Goal: Information Seeking & Learning: Learn about a topic

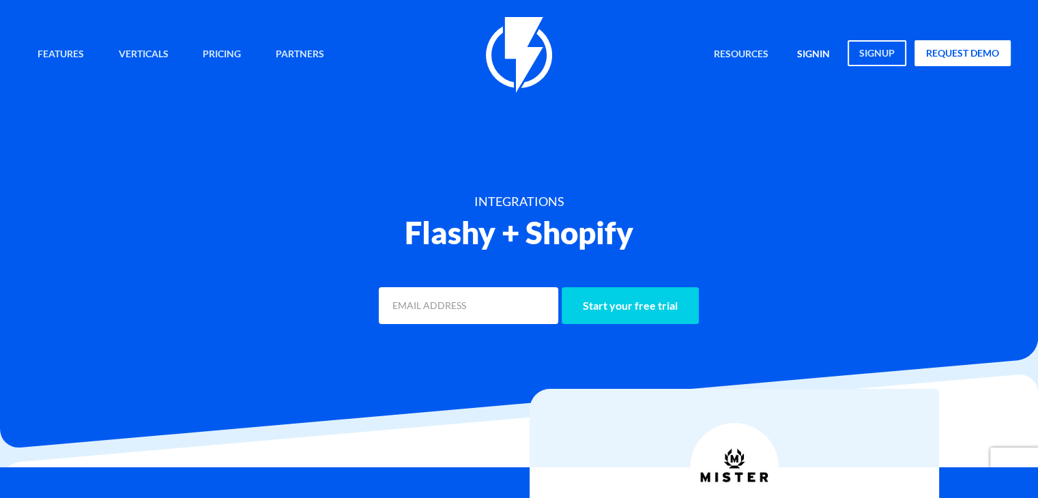
click at [815, 52] on link "signin" at bounding box center [813, 54] width 53 height 29
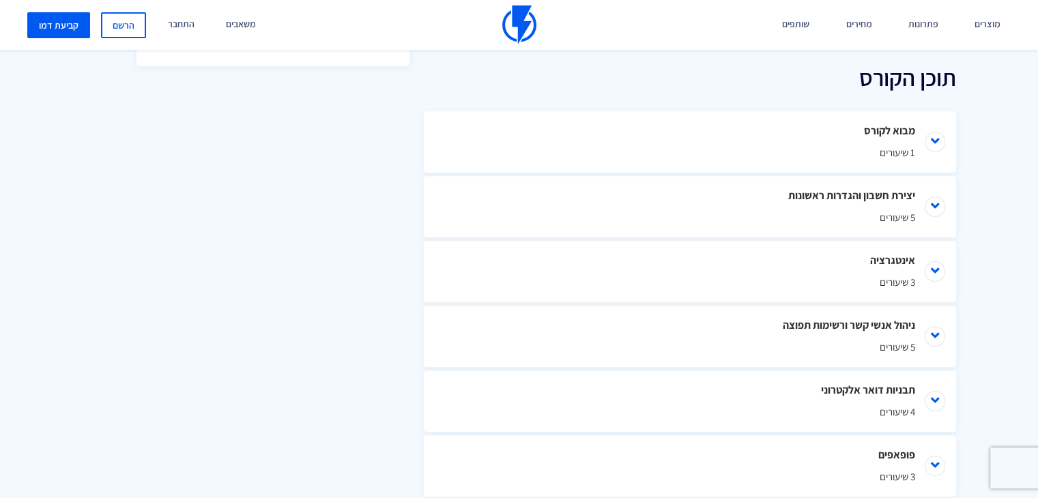
scroll to position [625, 0]
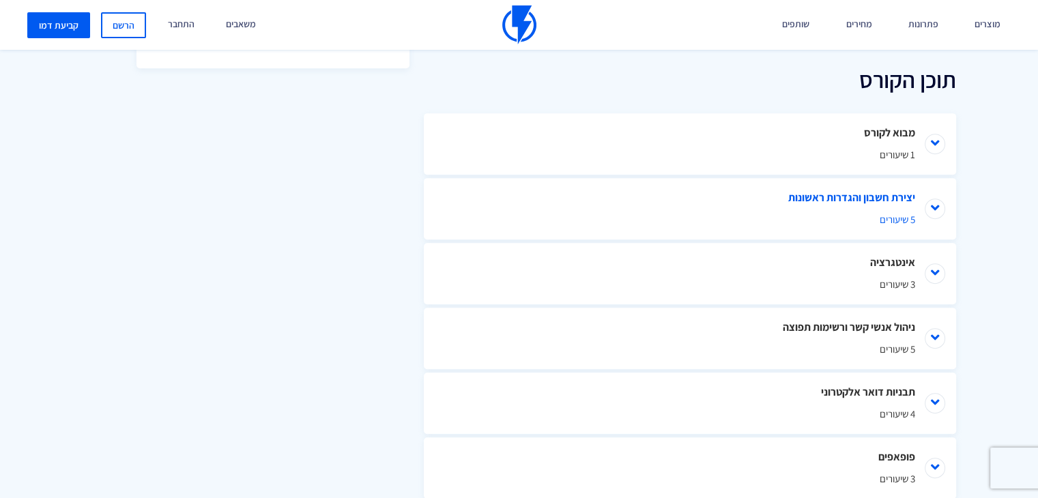
click at [932, 204] on li "יצירת חשבון והגדרות ראשונות 5 שיעורים" at bounding box center [690, 208] width 532 height 61
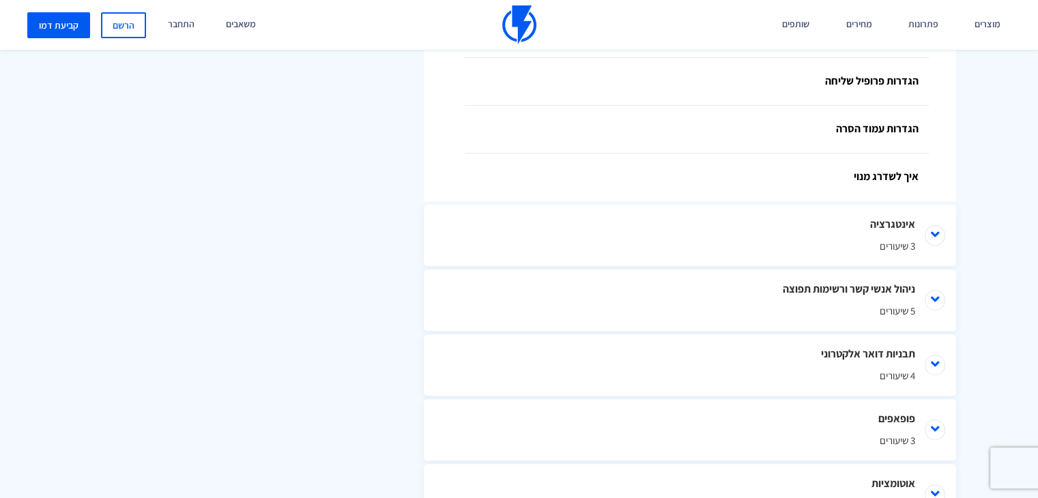
scroll to position [900, 0]
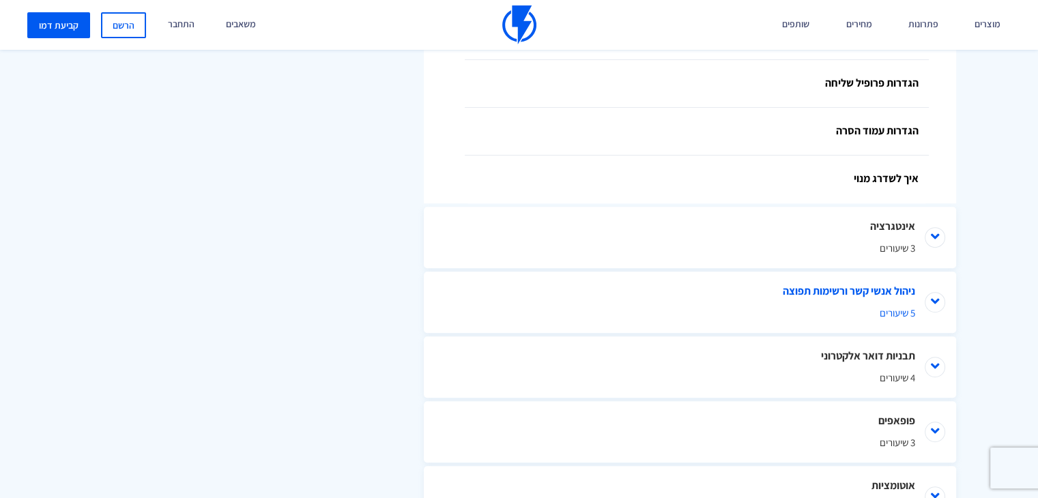
click at [937, 305] on li "ניהול אנשי קשר ורשימות תפוצה 5 שיעורים" at bounding box center [690, 301] width 532 height 61
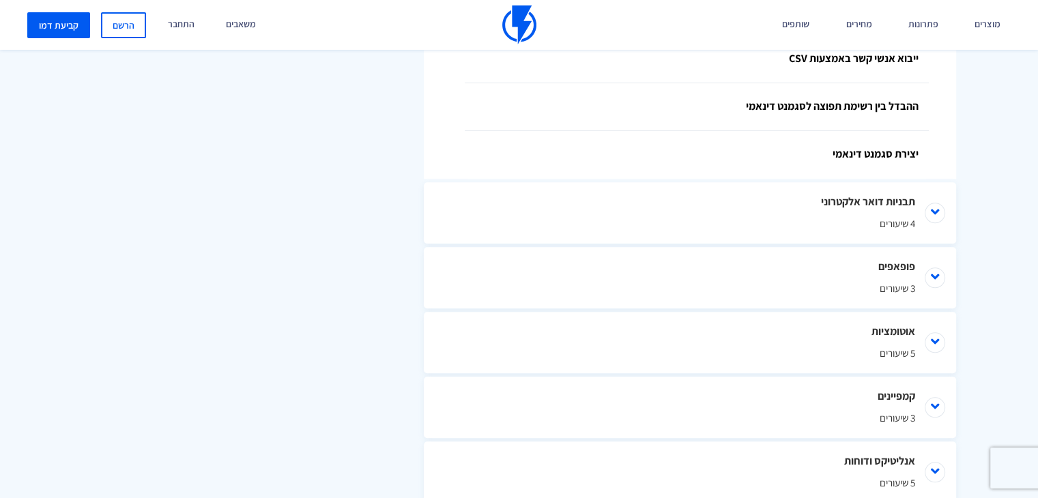
scroll to position [1292, 0]
click at [936, 213] on li "תבניות דואר אלקטרוני 4 שיעורים" at bounding box center [690, 213] width 532 height 61
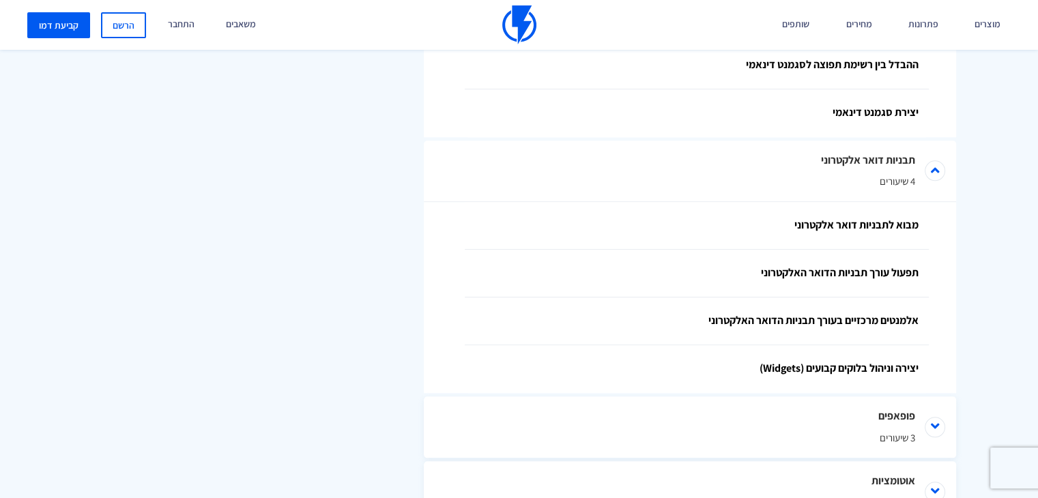
scroll to position [1334, 0]
click at [934, 165] on li "תבניות דואר אלקטרוני 4 שיעורים" at bounding box center [690, 171] width 532 height 61
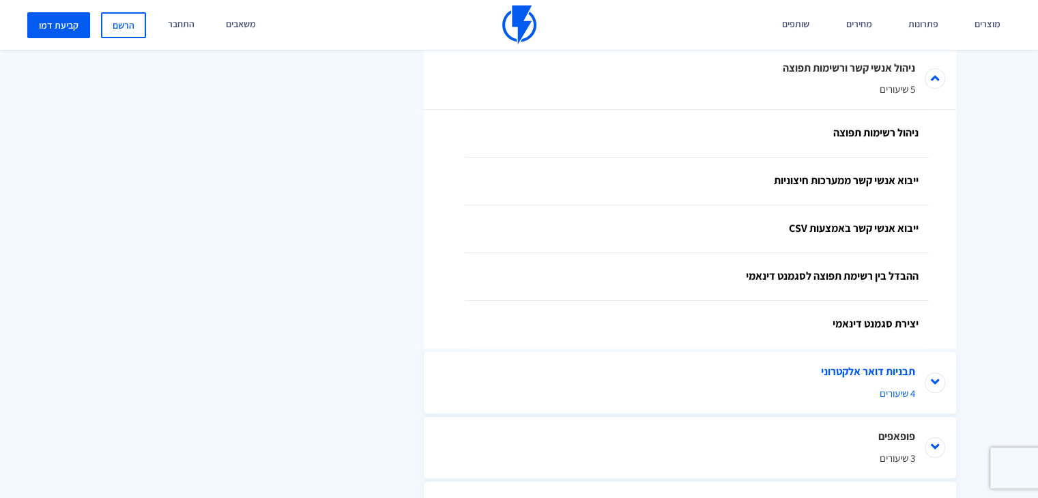
scroll to position [1117, 0]
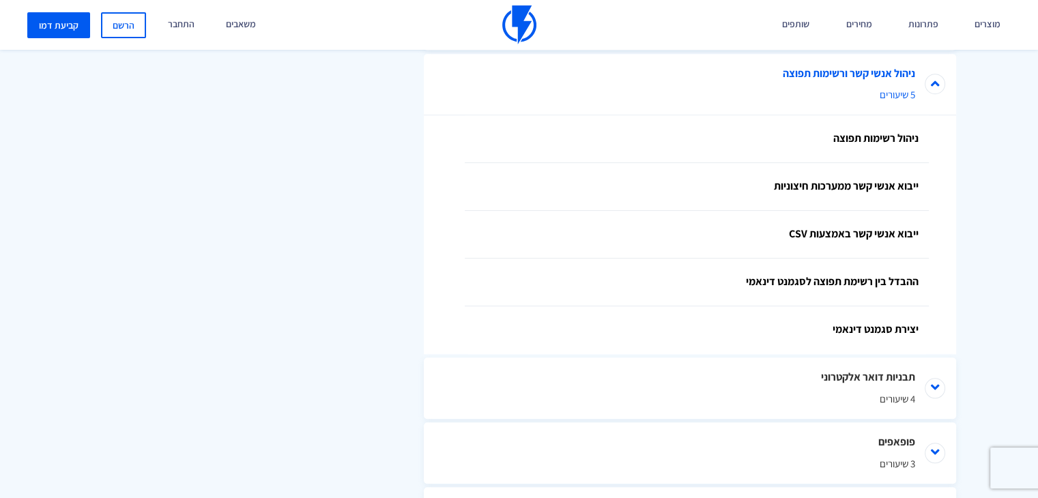
click at [928, 86] on li "ניהול אנשי קשר ורשימות תפוצה 5 שיעורים" at bounding box center [690, 84] width 532 height 61
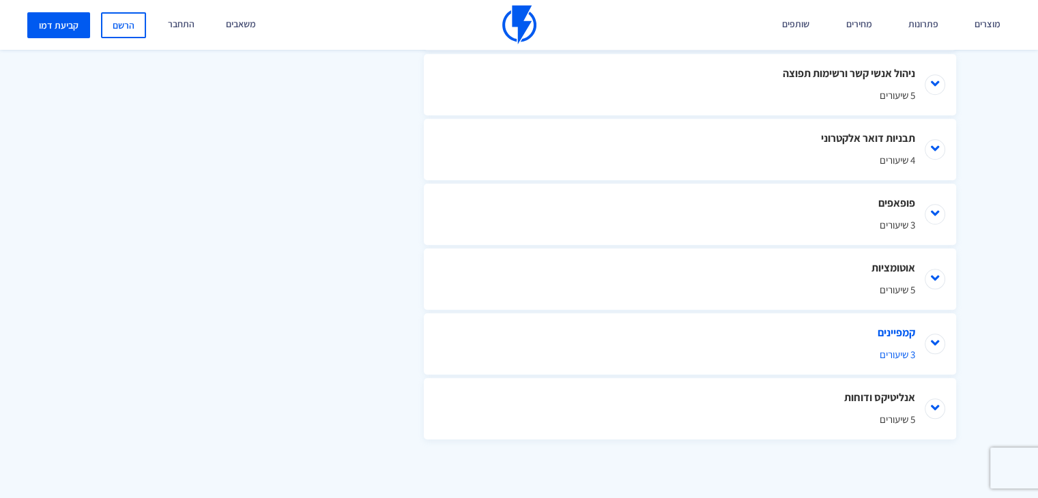
click at [929, 342] on li "קמפיינים 3 שיעורים" at bounding box center [690, 343] width 532 height 61
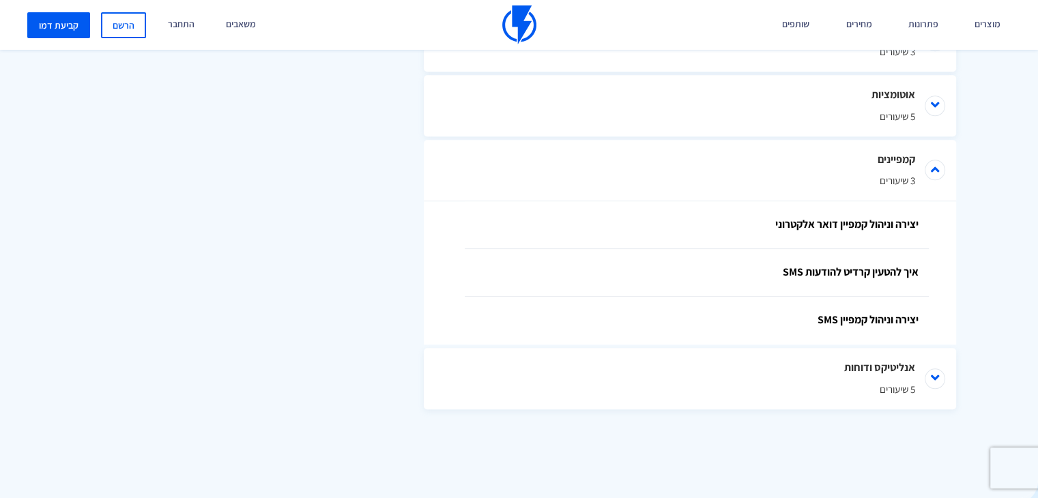
scroll to position [1289, 0]
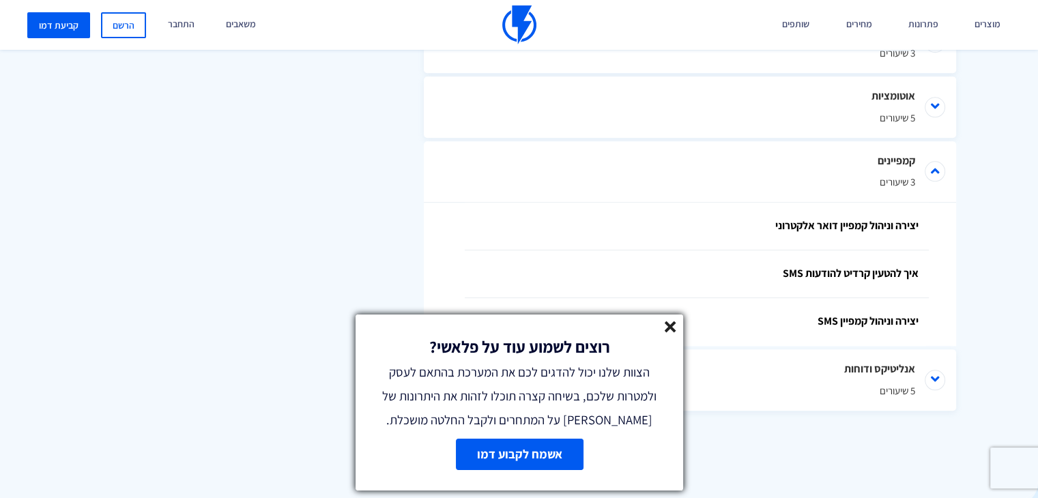
click at [666, 327] on icon at bounding box center [670, 327] width 12 height 12
